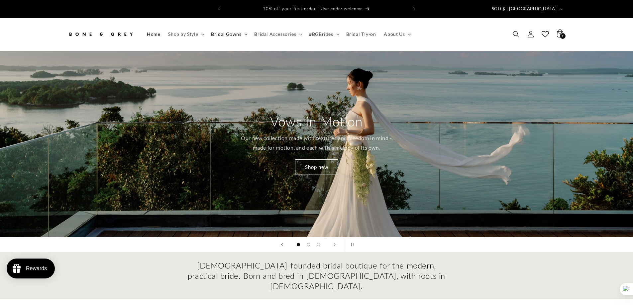
click at [231, 31] on span "Bridal Gowns" at bounding box center [226, 34] width 30 height 6
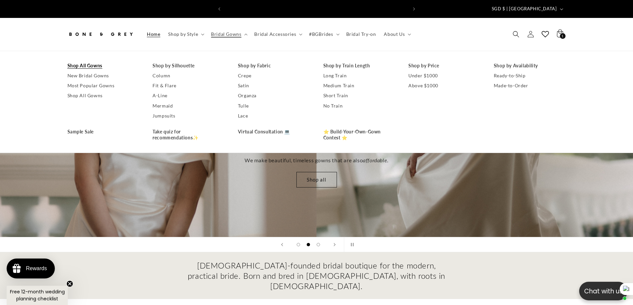
scroll to position [0, 183]
click at [87, 63] on link "Shop All Gowns" at bounding box center [103, 66] width 72 height 10
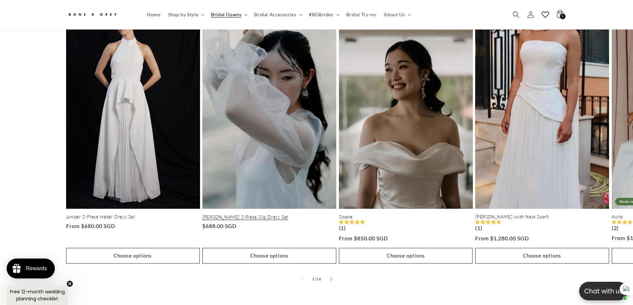
scroll to position [0, 183]
